Goal: Task Accomplishment & Management: Use online tool/utility

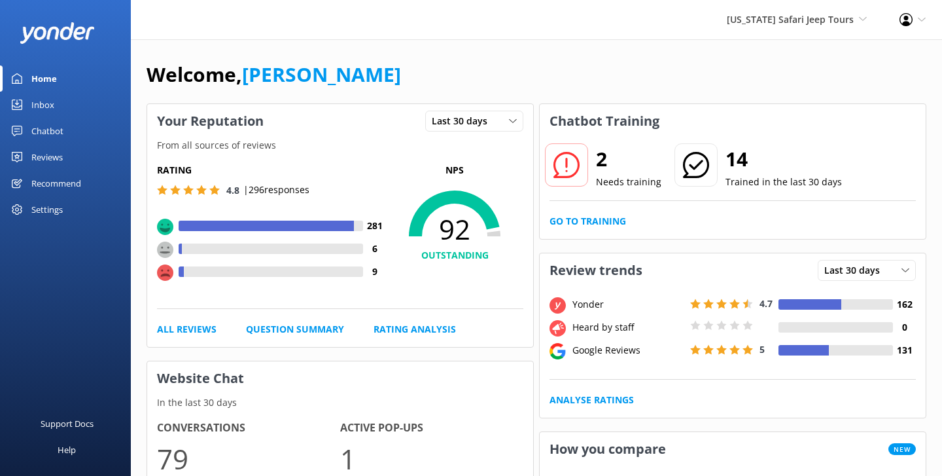
click at [71, 135] on link "Chatbot" at bounding box center [65, 131] width 131 height 26
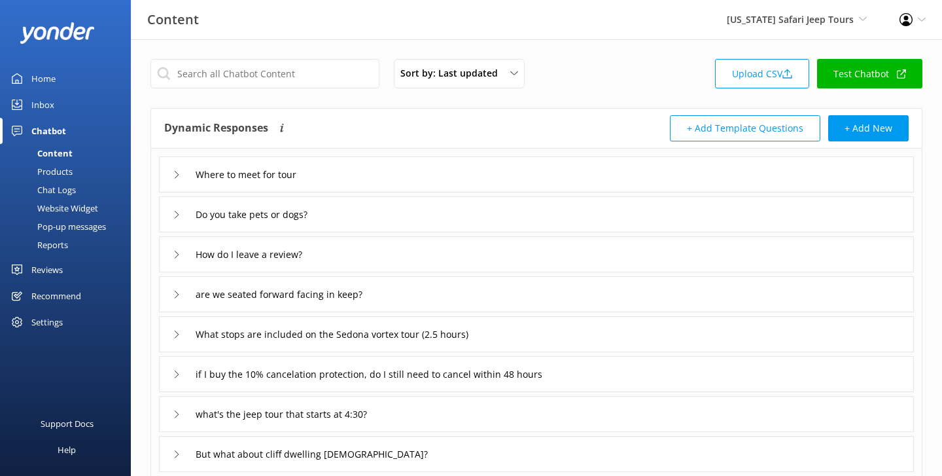
click at [48, 249] on div "Reports" at bounding box center [38, 245] width 60 height 18
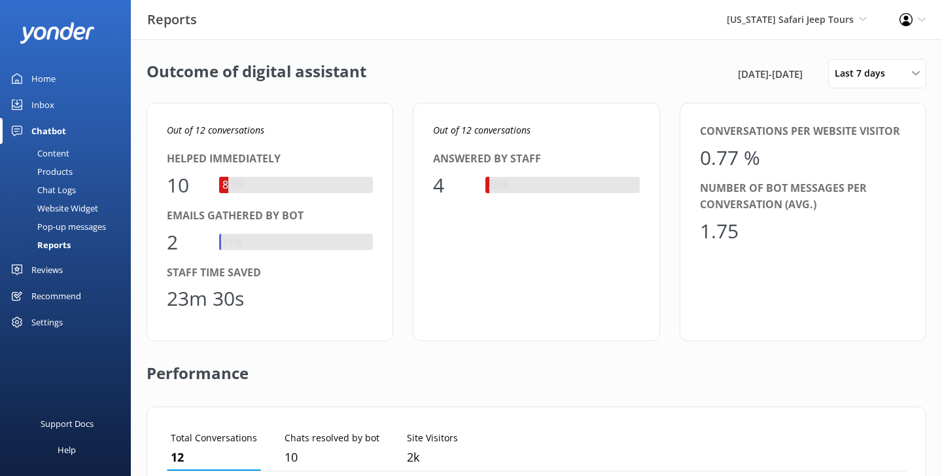
scroll to position [132, 740]
click at [401, 62] on div "Outcome of digital assistant [DATE] - [DATE] Last 7 days Last 7 days Last 30 da…" at bounding box center [537, 73] width 780 height 29
drag, startPoint x: 685, startPoint y: 73, endPoint x: 814, endPoint y: 79, distance: 129.7
click at [814, 79] on div "[DATE] - [DATE]" at bounding box center [778, 74] width 86 height 16
click at [776, 71] on span "[DATE] - [DATE]" at bounding box center [770, 74] width 65 height 16
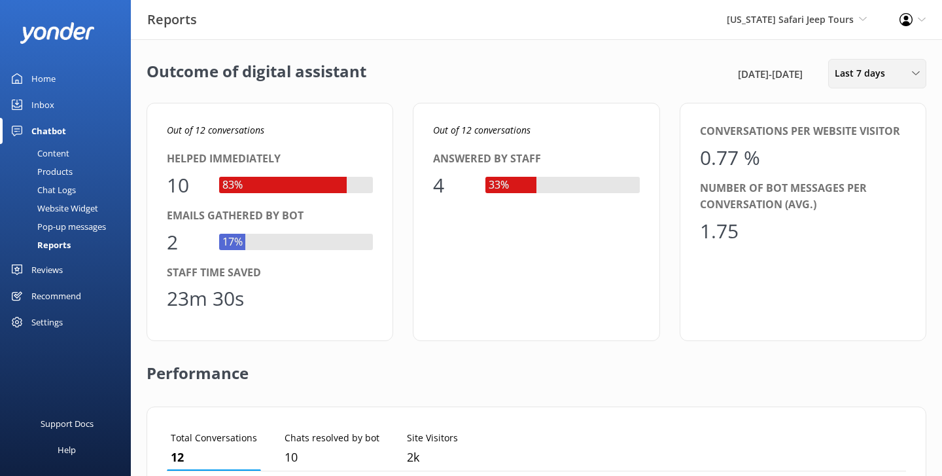
click at [859, 67] on span "Last 7 days" at bounding box center [864, 73] width 58 height 14
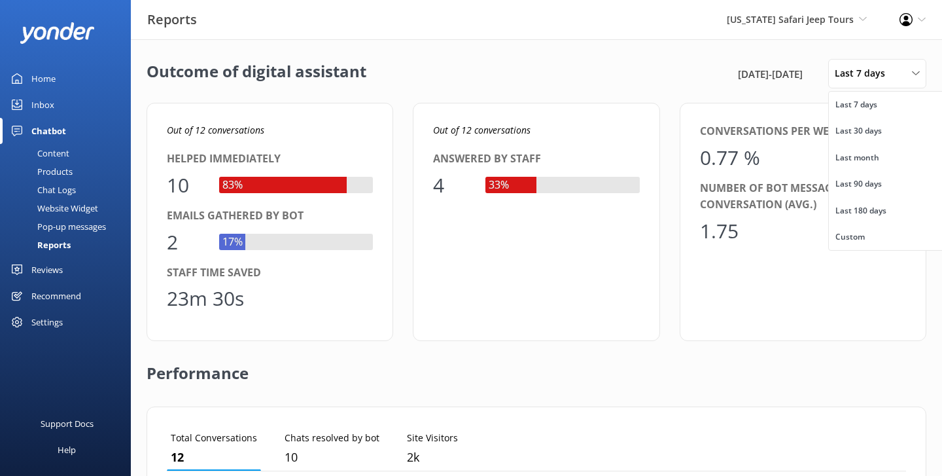
click at [845, 50] on div "Outcome of digital assistant [DATE] - [DATE] Last 7 days Last 7 days Last 30 da…" at bounding box center [537, 475] width 812 height 873
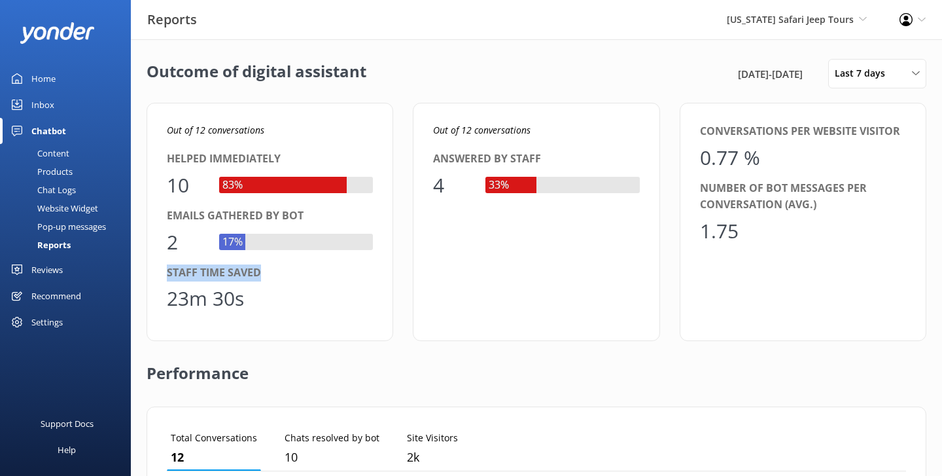
drag, startPoint x: 283, startPoint y: 266, endPoint x: 173, endPoint y: 264, distance: 110.6
click at [173, 264] on div "Staff time saved" at bounding box center [270, 272] width 206 height 17
drag, startPoint x: 263, startPoint y: 276, endPoint x: 161, endPoint y: 272, distance: 102.2
click at [161, 272] on div "Out of 12 conversations Helped immediately 10 83% Emails gathered by bot 2 17% …" at bounding box center [270, 222] width 247 height 238
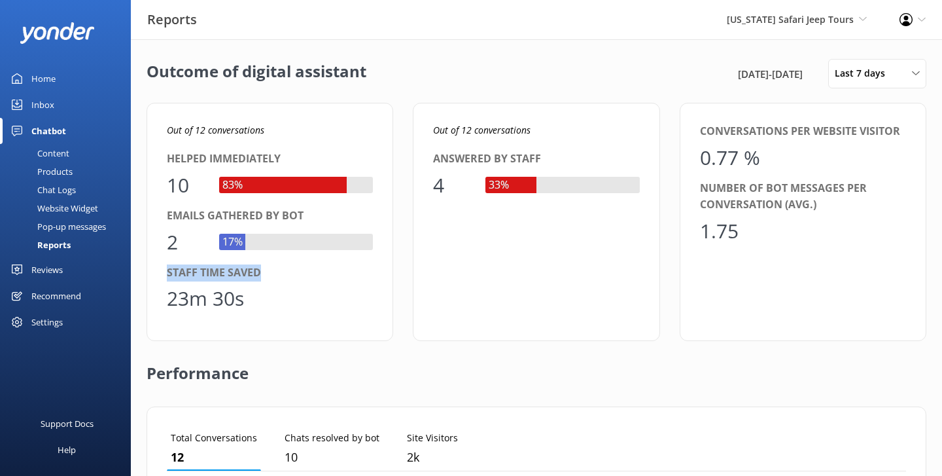
click at [259, 301] on div "23m 30s" at bounding box center [270, 298] width 206 height 31
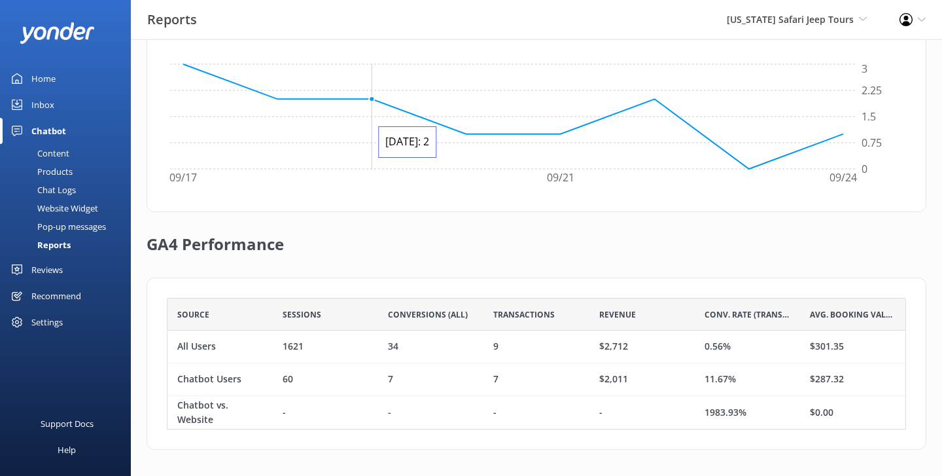
scroll to position [437, 0]
drag, startPoint x: 231, startPoint y: 346, endPoint x: 173, endPoint y: 347, distance: 57.6
click at [173, 347] on div "All Users" at bounding box center [220, 347] width 105 height 33
drag, startPoint x: 742, startPoint y: 350, endPoint x: 704, endPoint y: 346, distance: 38.8
click at [704, 346] on div "0.56%" at bounding box center [747, 347] width 105 height 33
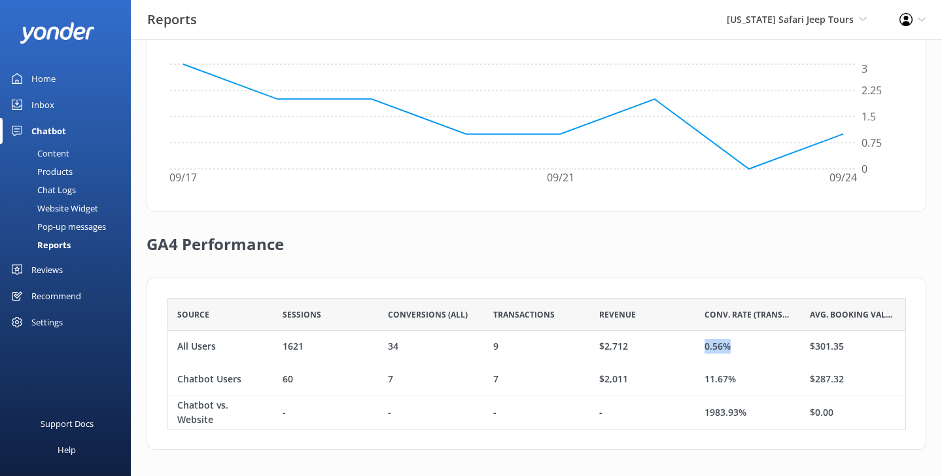
click at [704, 346] on div "0.56%" at bounding box center [747, 347] width 105 height 33
drag, startPoint x: 244, startPoint y: 378, endPoint x: 180, endPoint y: 374, distance: 64.3
click at [180, 374] on div "Chatbot Users" at bounding box center [220, 379] width 105 height 33
click at [180, 374] on div "Chatbot Users" at bounding box center [209, 379] width 64 height 14
drag, startPoint x: 744, startPoint y: 380, endPoint x: 707, endPoint y: 380, distance: 37.3
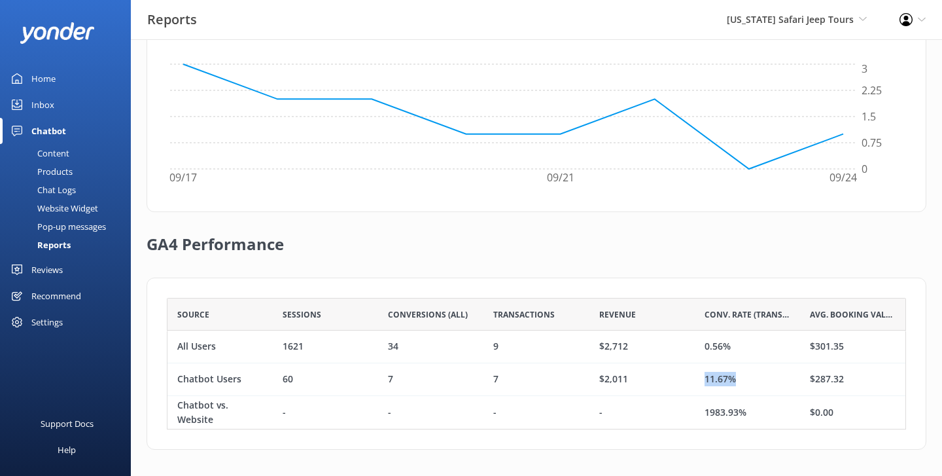
click at [707, 380] on div "11.67%" at bounding box center [747, 379] width 105 height 33
click at [707, 380] on div "11.67%" at bounding box center [720, 379] width 31 height 14
drag, startPoint x: 763, startPoint y: 416, endPoint x: 704, endPoint y: 409, distance: 59.9
click at [704, 409] on div "1983.93%" at bounding box center [747, 412] width 105 height 33
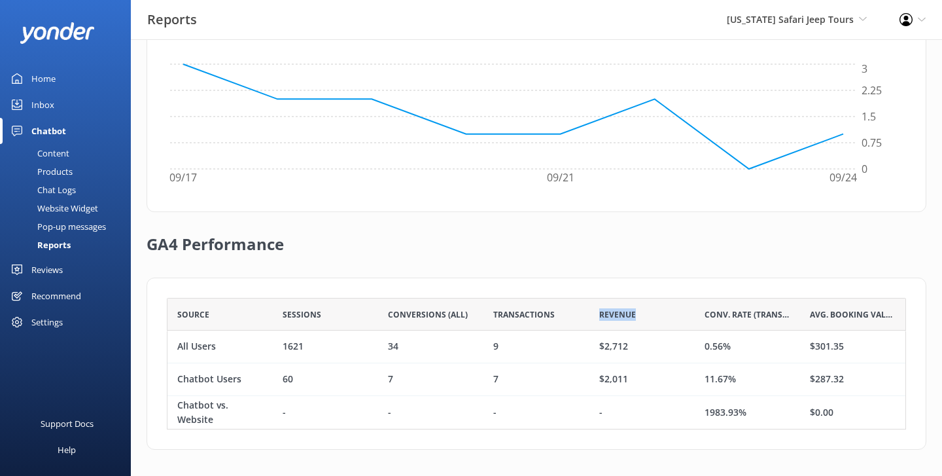
drag, startPoint x: 649, startPoint y: 317, endPoint x: 589, endPoint y: 314, distance: 60.3
click at [590, 314] on div "Revenue" at bounding box center [642, 314] width 105 height 33
click at [660, 319] on div "Revenue" at bounding box center [642, 314] width 105 height 33
click at [62, 173] on div "Products" at bounding box center [40, 171] width 65 height 18
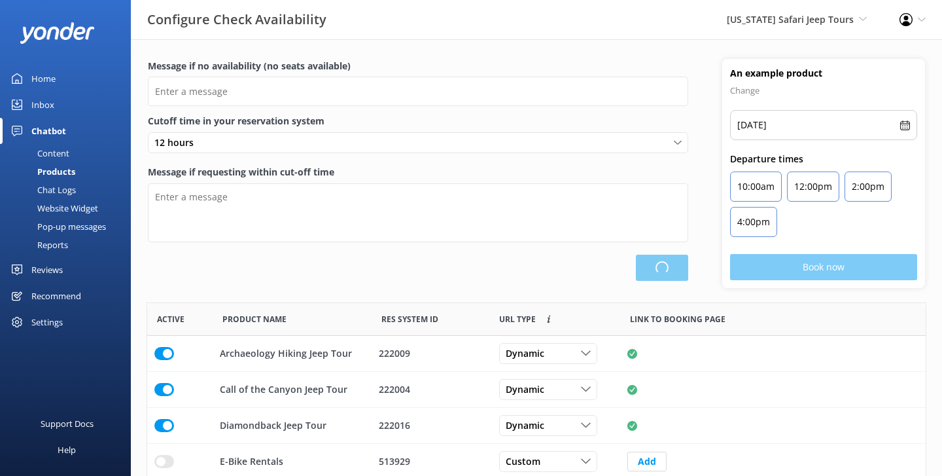
scroll to position [393, 779]
type input "There are no seats available, please check an alternative day"
type textarea "Our online booking system closes {hours} prior to departure. Please contact us …"
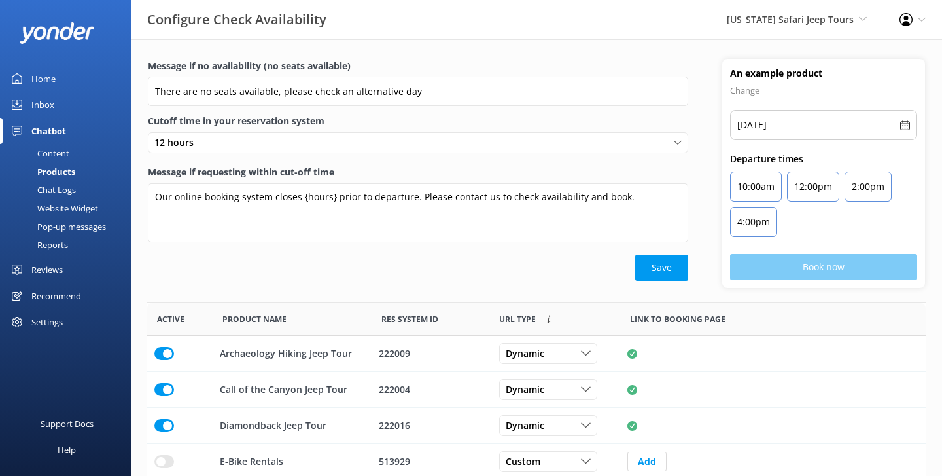
click at [56, 148] on div "Content" at bounding box center [39, 153] width 62 height 18
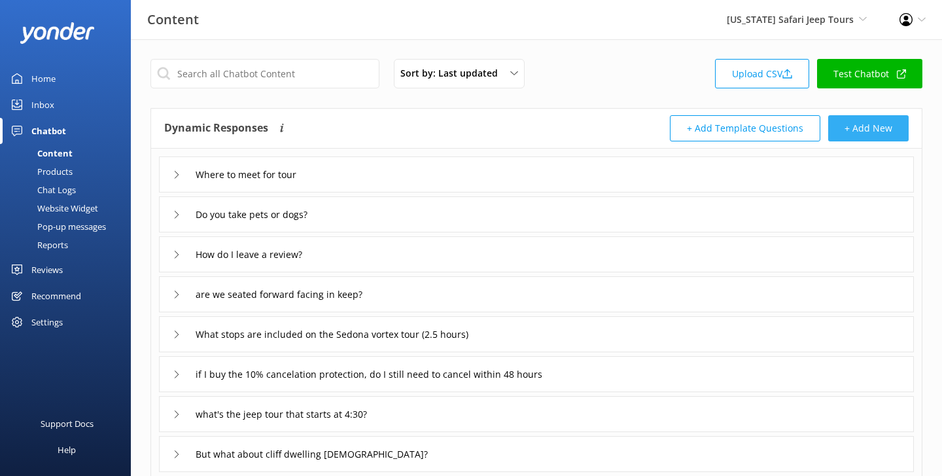
click at [860, 134] on button "+ Add New" at bounding box center [869, 128] width 81 height 26
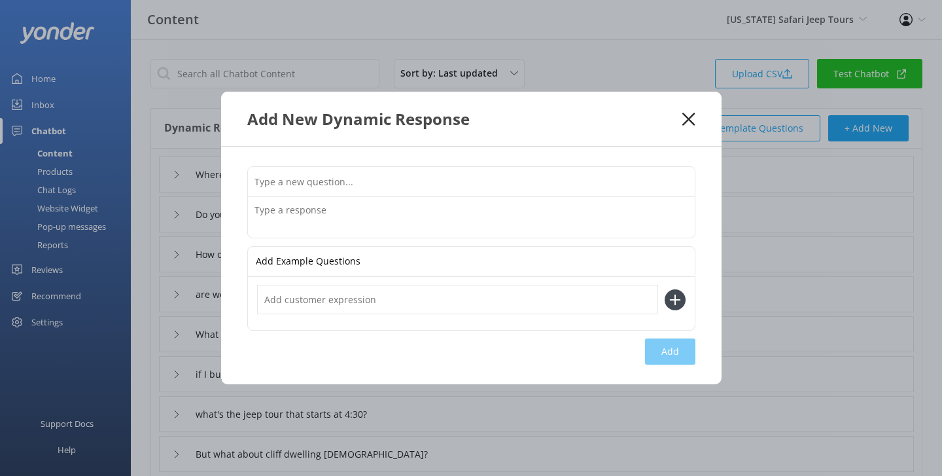
click at [690, 121] on use at bounding box center [689, 119] width 12 height 12
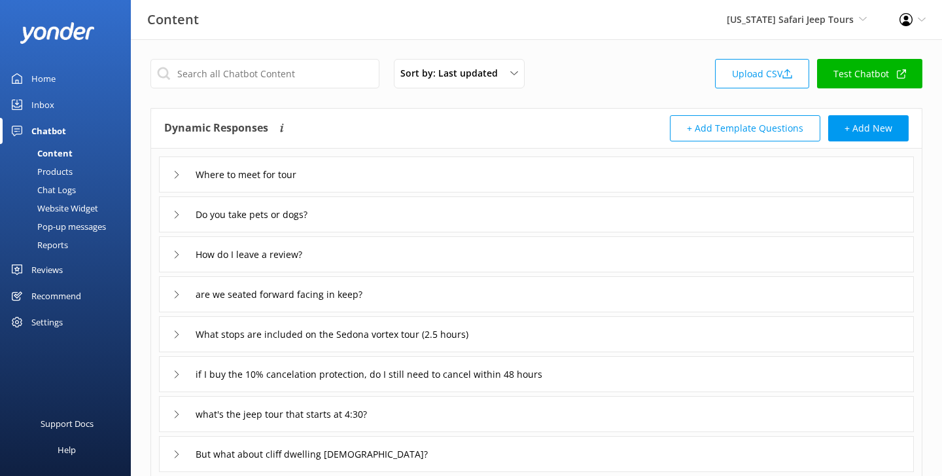
click at [370, 177] on div "Where to meet for tour" at bounding box center [536, 174] width 755 height 36
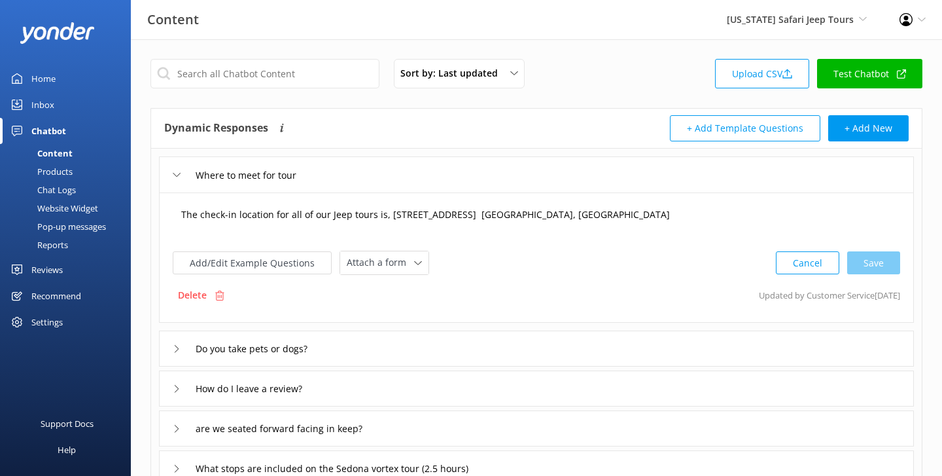
click at [264, 223] on textarea "The check-in location for all of our Jeep tours is, [STREET_ADDRESS] [GEOGRAPHI…" at bounding box center [536, 221] width 725 height 41
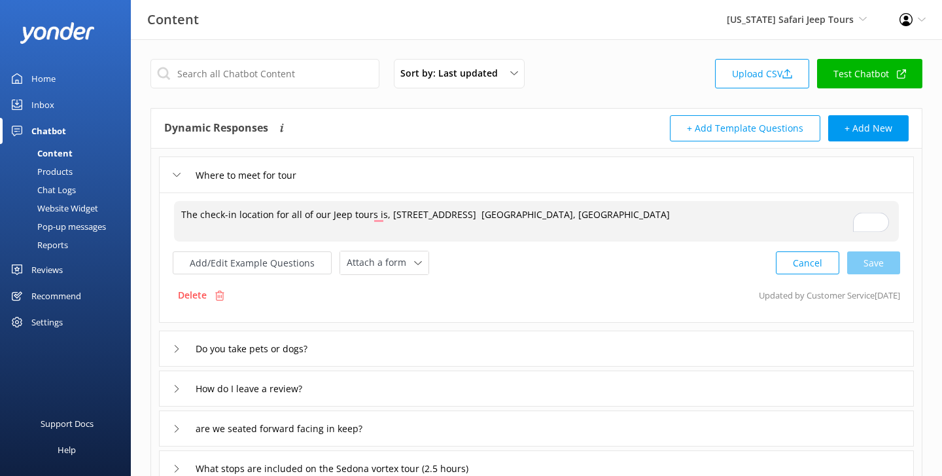
click at [179, 173] on icon at bounding box center [177, 175] width 8 height 8
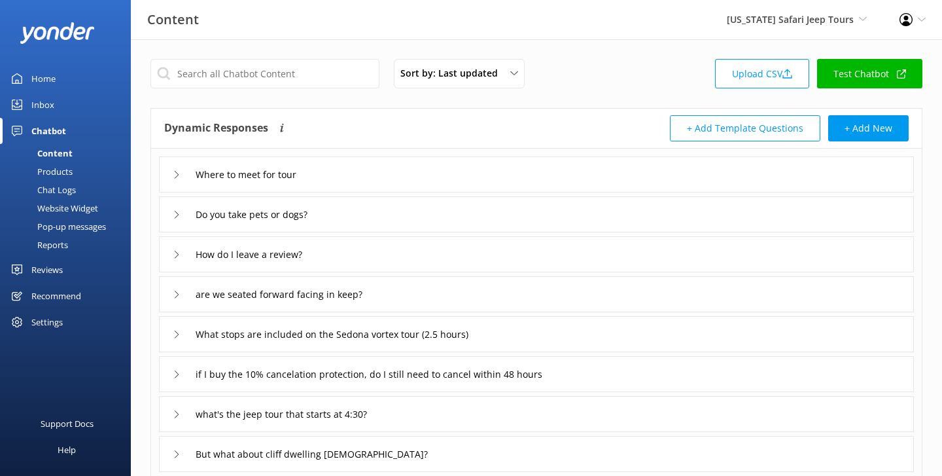
click at [70, 185] on div "Chat Logs" at bounding box center [42, 190] width 68 height 18
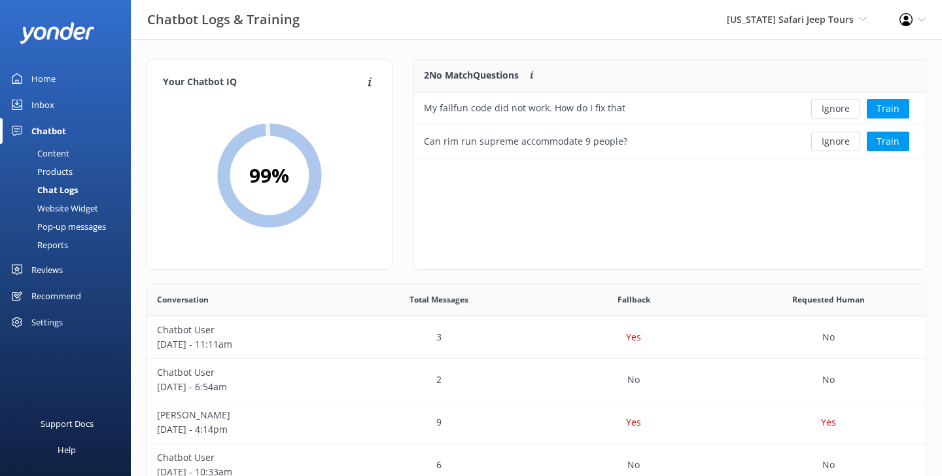
click at [403, 202] on div "2 No Match Questions Customers sometimes ask questions that don't fully match a…" at bounding box center [670, 171] width 534 height 224
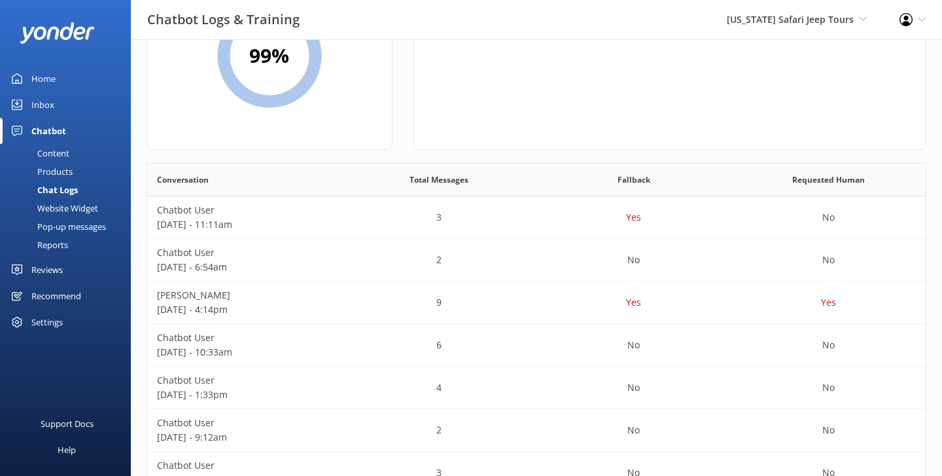
scroll to position [121, 0]
click at [300, 326] on div "Chatbot User [DATE] - 10:33am" at bounding box center [244, 344] width 195 height 43
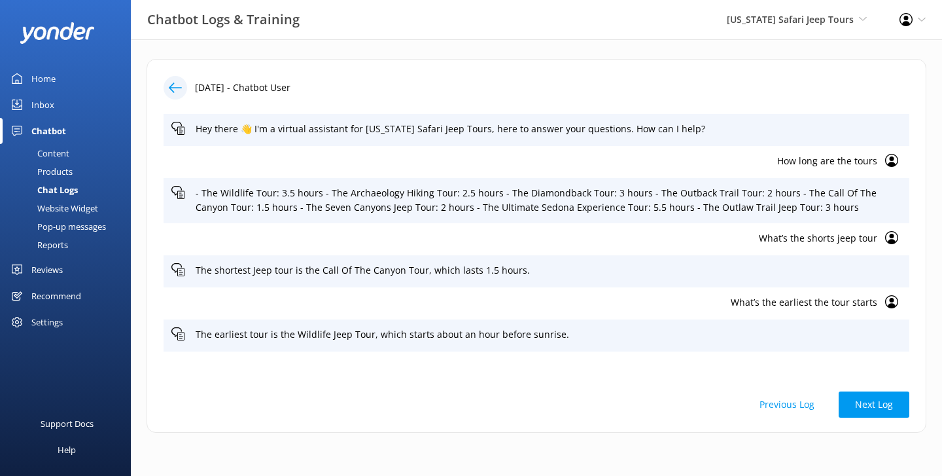
click at [170, 88] on use at bounding box center [175, 87] width 13 height 10
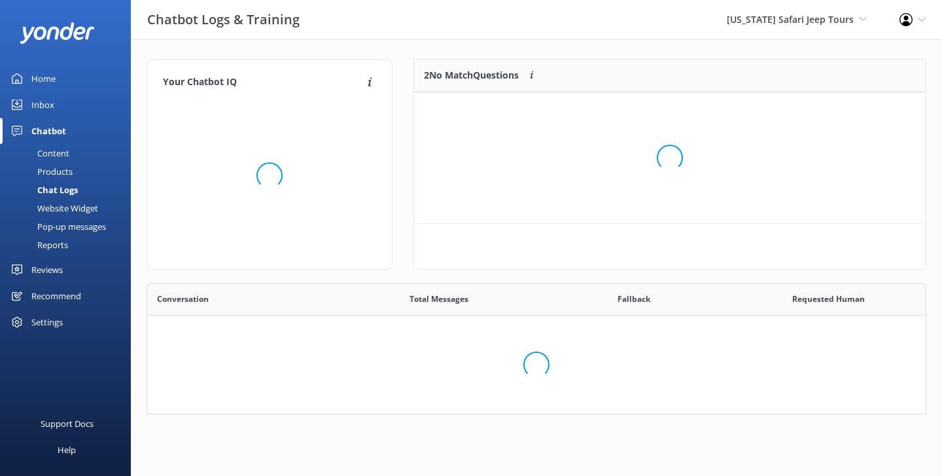
scroll to position [459, 779]
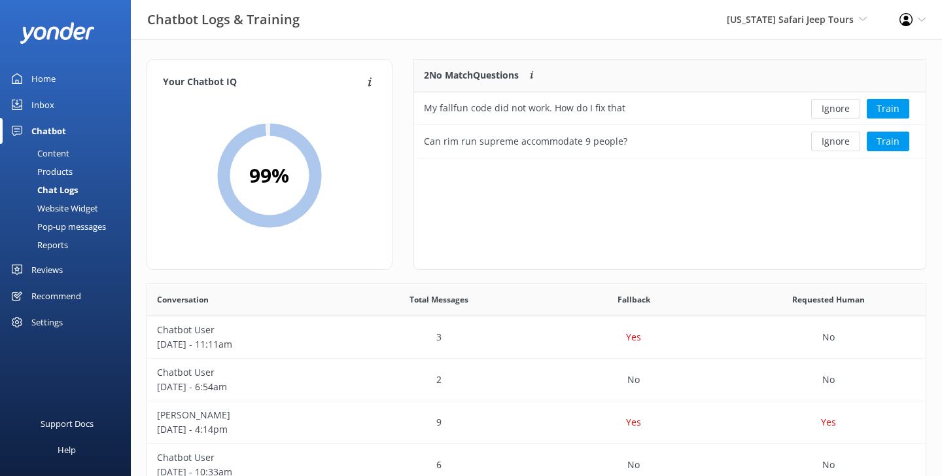
click at [359, 20] on div "Chatbot Logs & Training [US_STATE] Safari Jeep Tours Yonder Zipline Yonder demo…" at bounding box center [471, 19] width 942 height 39
click at [41, 72] on div "Home" at bounding box center [43, 78] width 24 height 26
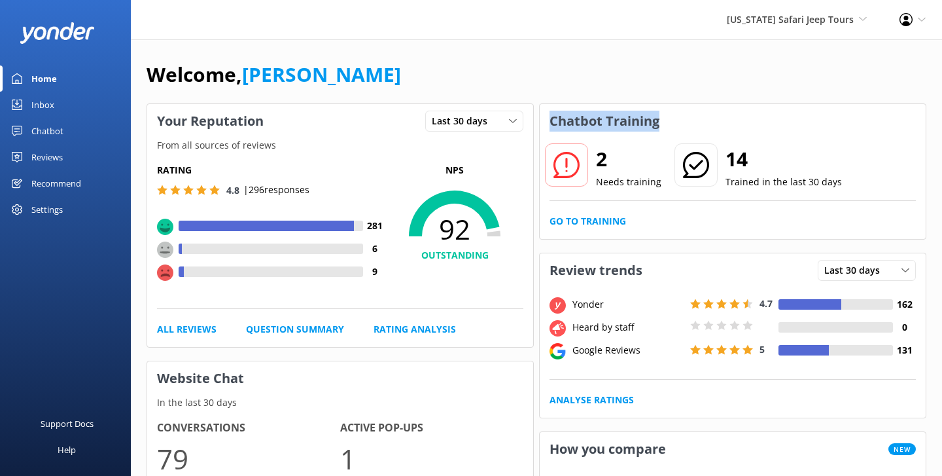
drag, startPoint x: 678, startPoint y: 123, endPoint x: 550, endPoint y: 117, distance: 127.8
click at [550, 117] on div "Chatbot Training" at bounding box center [733, 121] width 386 height 34
click at [602, 118] on h3 "Chatbot Training" at bounding box center [605, 121] width 130 height 34
drag, startPoint x: 614, startPoint y: 154, endPoint x: 595, endPoint y: 154, distance: 19.0
click at [595, 154] on div "2 Needs training" at bounding box center [604, 166] width 118 height 47
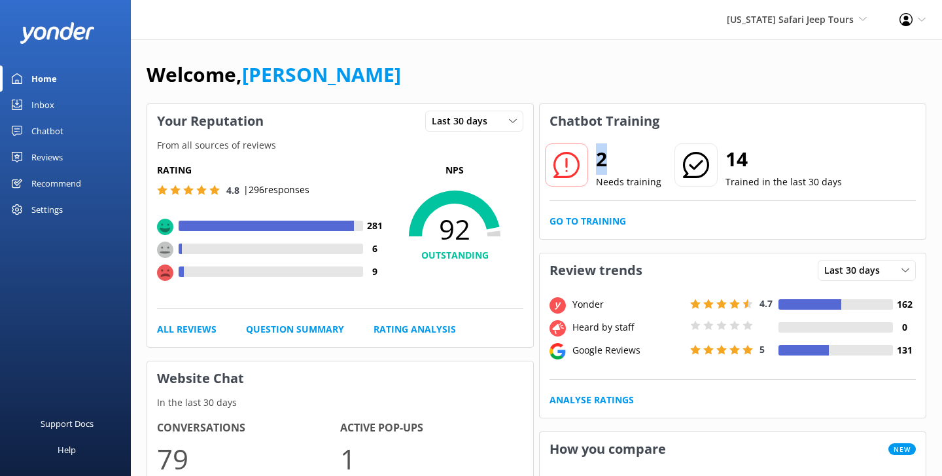
click at [630, 160] on h2 "2" at bounding box center [628, 158] width 65 height 31
click at [583, 219] on link "Go to Training" at bounding box center [588, 221] width 77 height 14
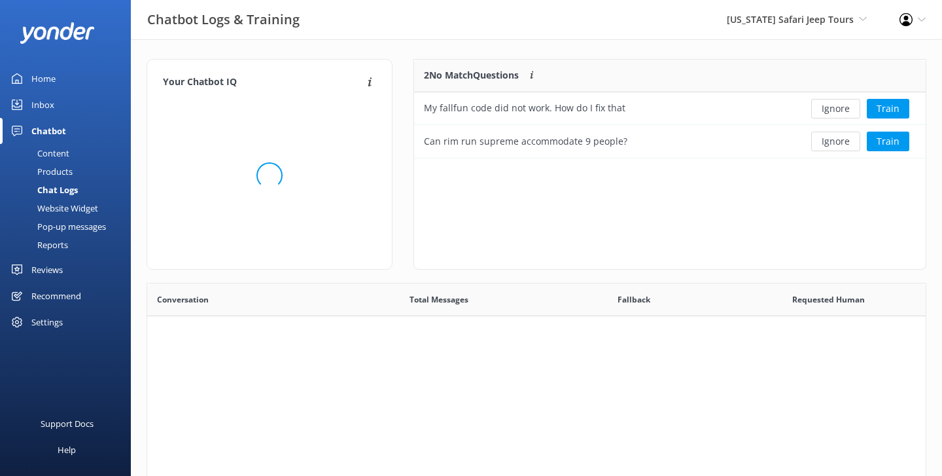
scroll to position [99, 512]
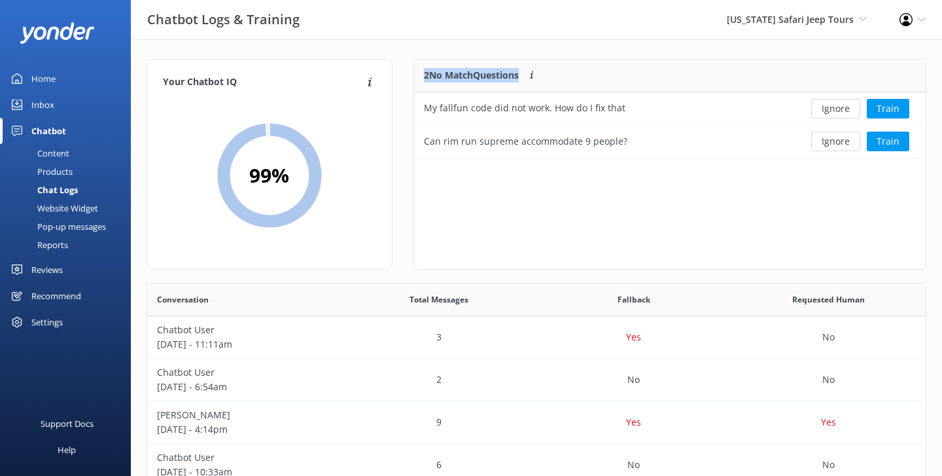
drag, startPoint x: 425, startPoint y: 73, endPoint x: 519, endPoint y: 81, distance: 93.9
click at [519, 81] on p "2 No Match Questions" at bounding box center [471, 75] width 95 height 14
click at [891, 103] on button "Train" at bounding box center [888, 109] width 43 height 20
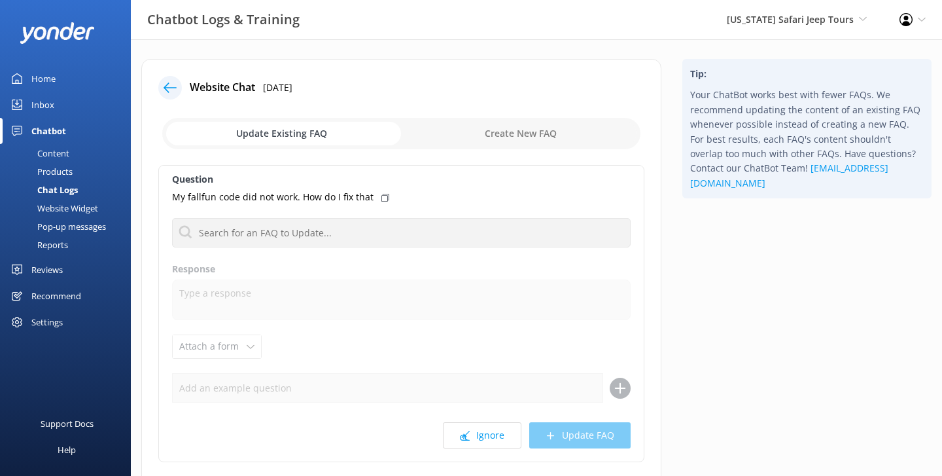
click at [173, 79] on div at bounding box center [170, 88] width 24 height 24
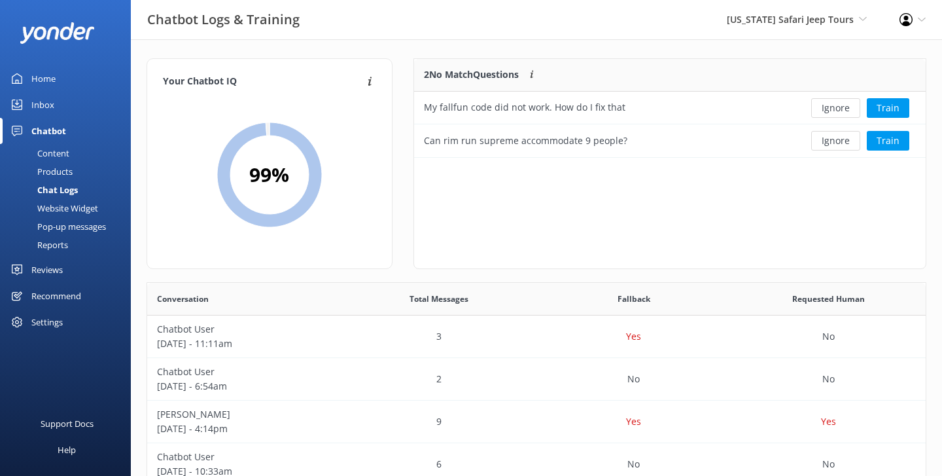
scroll to position [1, 0]
click at [406, 54] on div "Your Chatbot IQ Your Chatbot IQ is the percentage of trained FAQs against untra…" at bounding box center [537, 425] width 812 height 775
click at [749, 22] on span "[US_STATE] Safari Jeep Tours" at bounding box center [790, 19] width 127 height 12
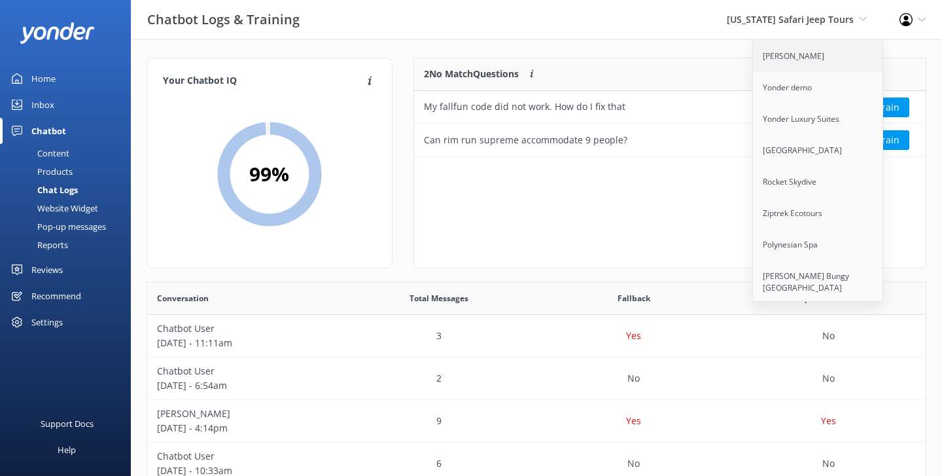
click at [771, 57] on link "[PERSON_NAME]" at bounding box center [818, 56] width 131 height 31
